Goal: Information Seeking & Learning: Understand process/instructions

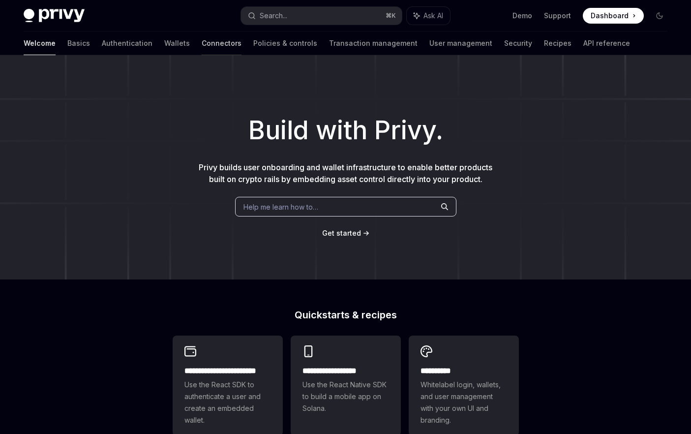
click at [202, 40] on link "Connectors" at bounding box center [222, 43] width 40 height 24
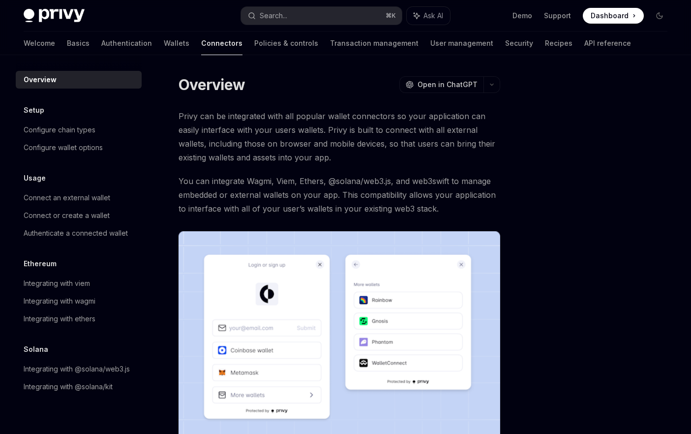
click at [333, 222] on div "Privy can be integrated with all popular wallet connectors so your application …" at bounding box center [340, 285] width 322 height 352
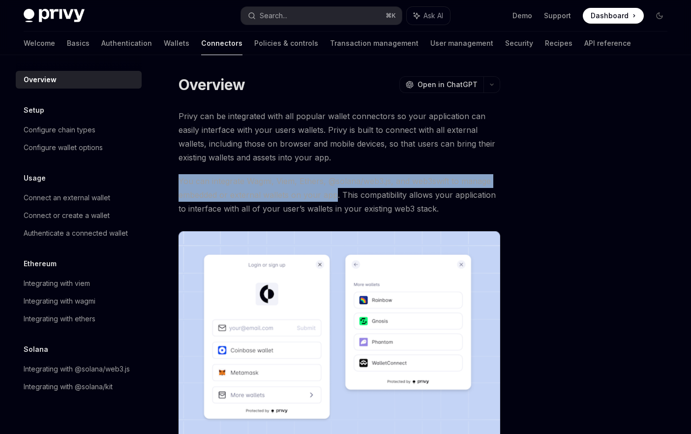
drag, startPoint x: 178, startPoint y: 180, endPoint x: 335, endPoint y: 197, distance: 157.8
click at [335, 197] on div "Overview OpenAI Open in ChatGPT OpenAI Open in ChatGPT Privy can be integrated …" at bounding box center [247, 341] width 510 height 532
copy span "You can integrate Wagmi, Viem, Ethers, @solana/web3.js, and web3swift to manage…"
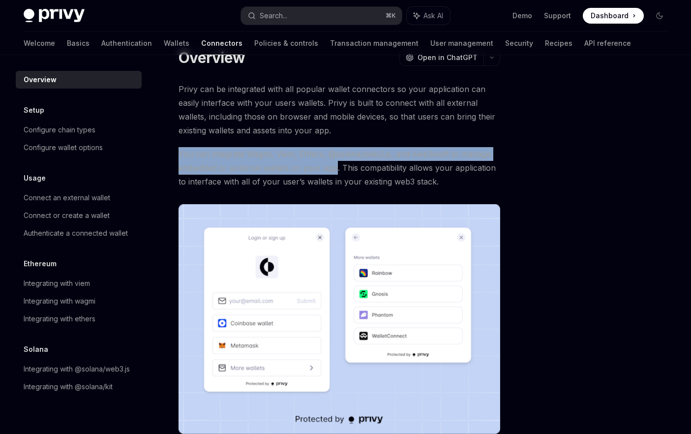
scroll to position [23, 0]
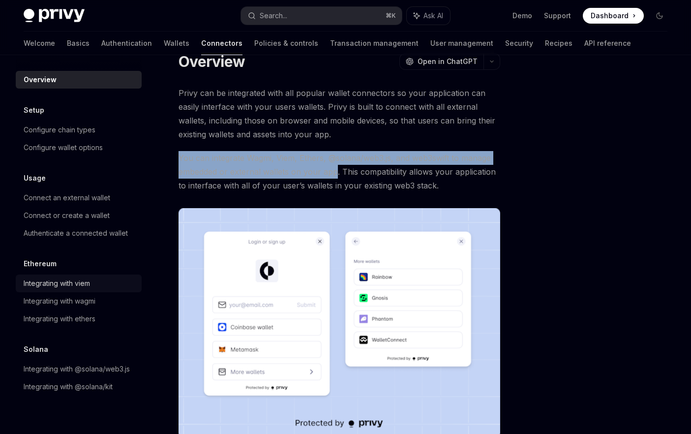
click at [81, 286] on div "Integrating with viem" at bounding box center [57, 283] width 66 height 12
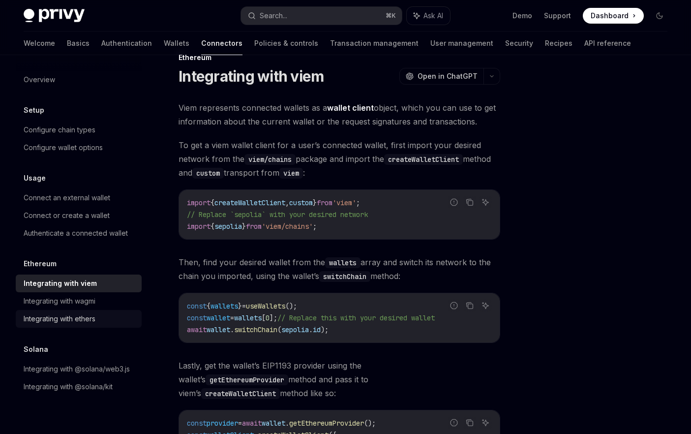
click at [91, 313] on div "Integrating with ethers" at bounding box center [60, 319] width 72 height 12
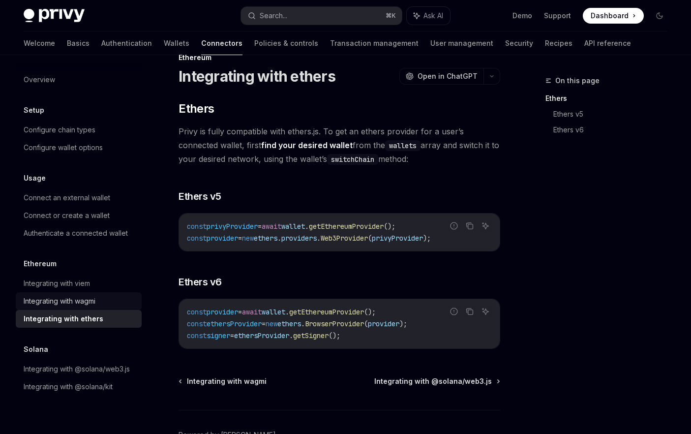
click at [93, 298] on div "Integrating with wagmi" at bounding box center [60, 301] width 72 height 12
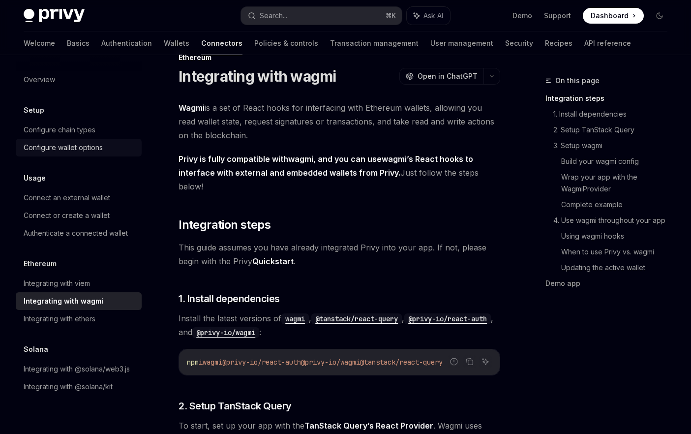
click at [86, 148] on div "Configure wallet options" at bounding box center [63, 148] width 79 height 12
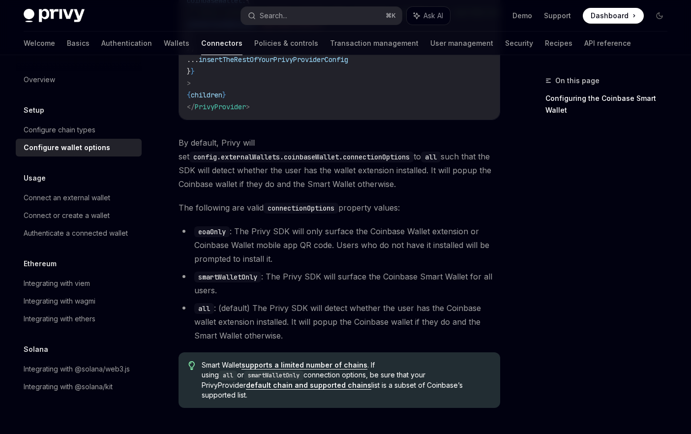
scroll to position [1492, 0]
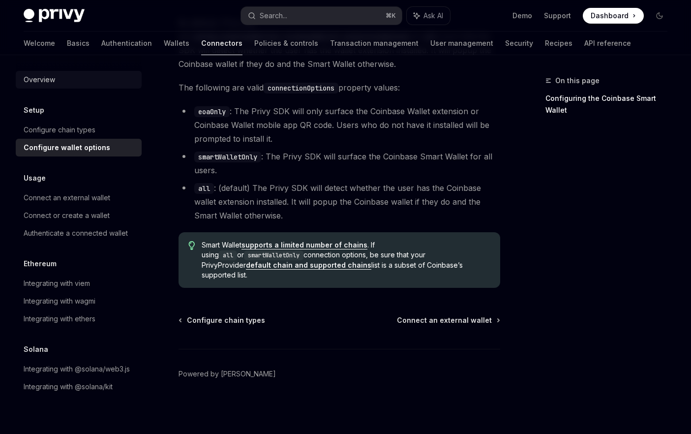
click at [47, 75] on div "Overview" at bounding box center [39, 80] width 31 height 12
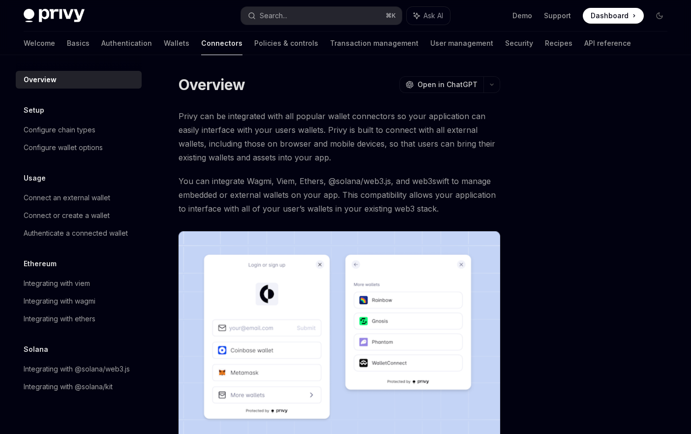
scroll to position [3, 0]
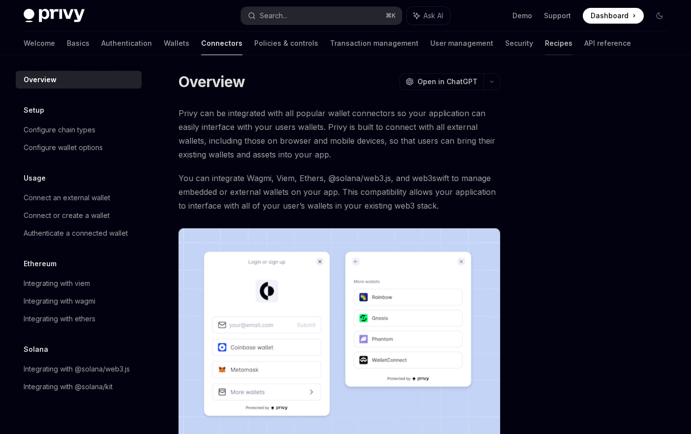
click at [545, 40] on link "Recipes" at bounding box center [559, 43] width 28 height 24
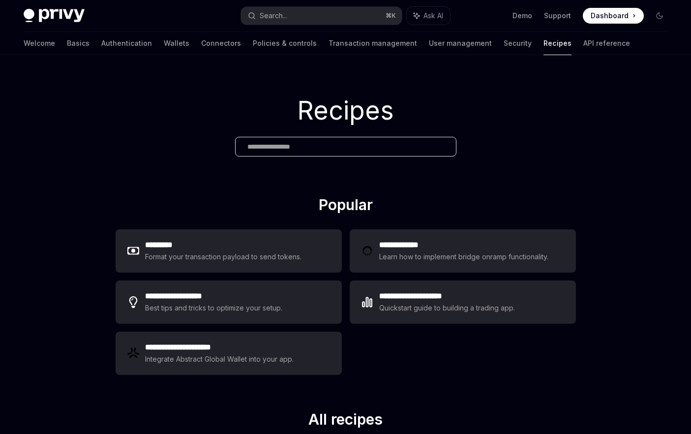
click at [230, 95] on h1 "Recipes" at bounding box center [345, 110] width 691 height 38
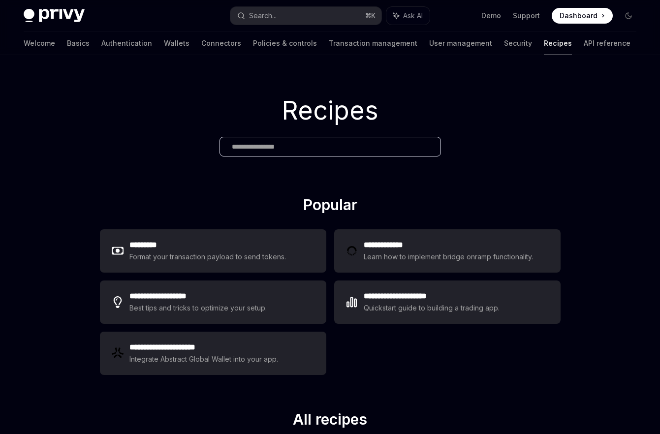
click at [359, 338] on div "**********" at bounding box center [330, 301] width 460 height 153
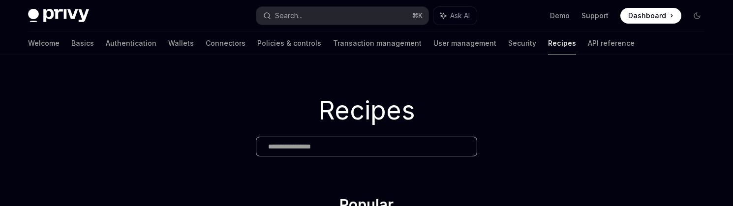
type textarea "*"
